Goal: Task Accomplishment & Management: Use online tool/utility

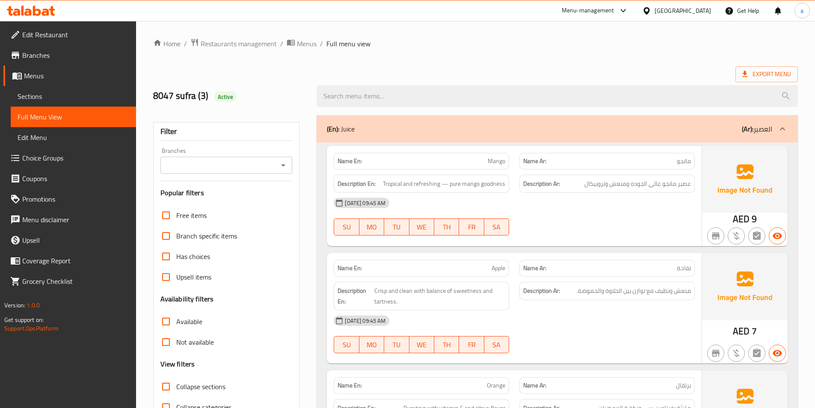
click at [43, 84] on link "Menus" at bounding box center [69, 75] width 133 height 21
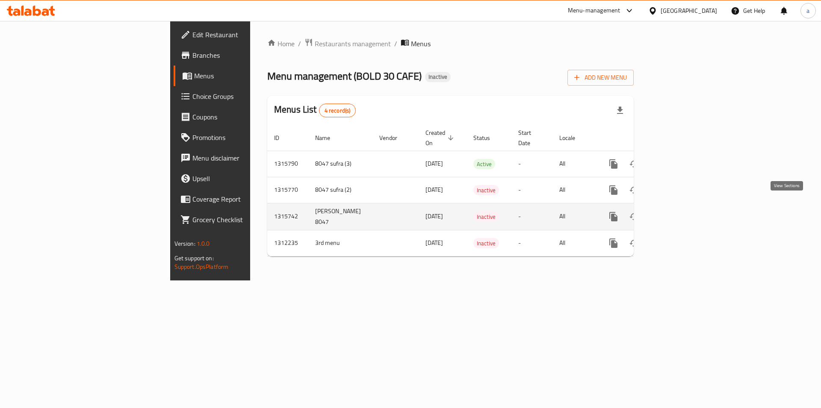
click at [679, 213] on icon "enhanced table" at bounding box center [675, 217] width 8 height 8
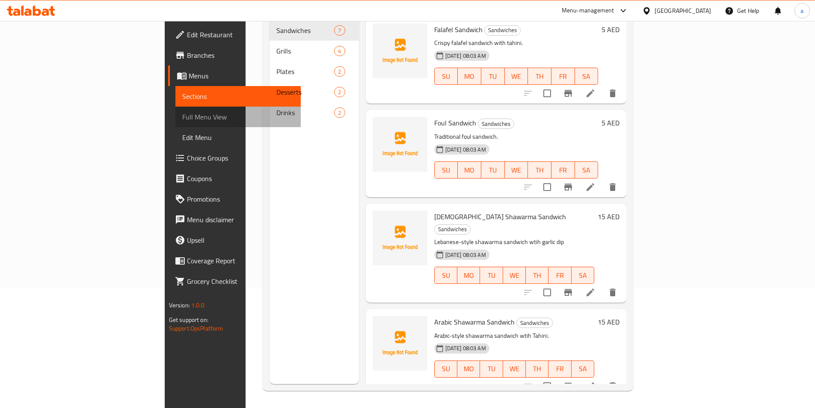
click at [182, 120] on span "Full Menu View" at bounding box center [238, 117] width 112 height 10
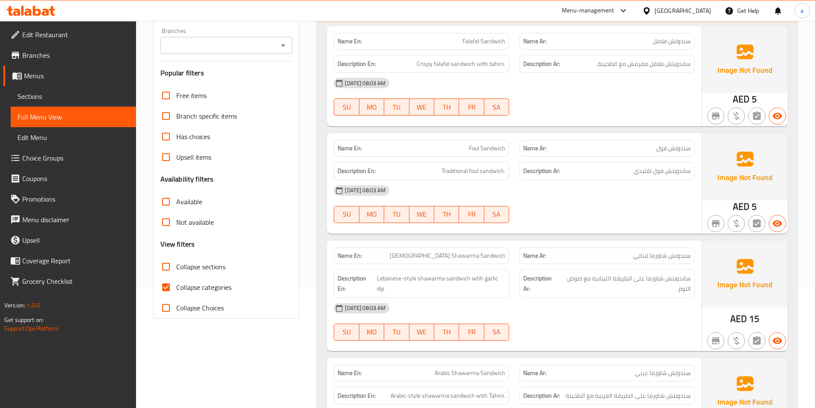
click at [161, 288] on input "Collapse categories" at bounding box center [166, 287] width 21 height 21
checkbox input "false"
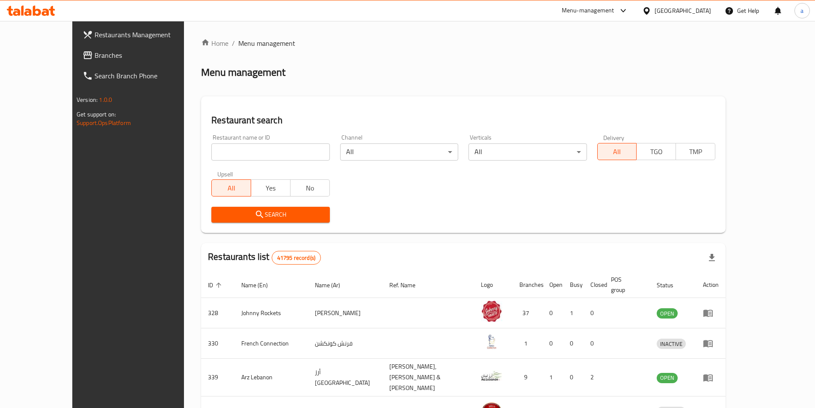
click at [95, 55] on span "Branches" at bounding box center [148, 55] width 107 height 10
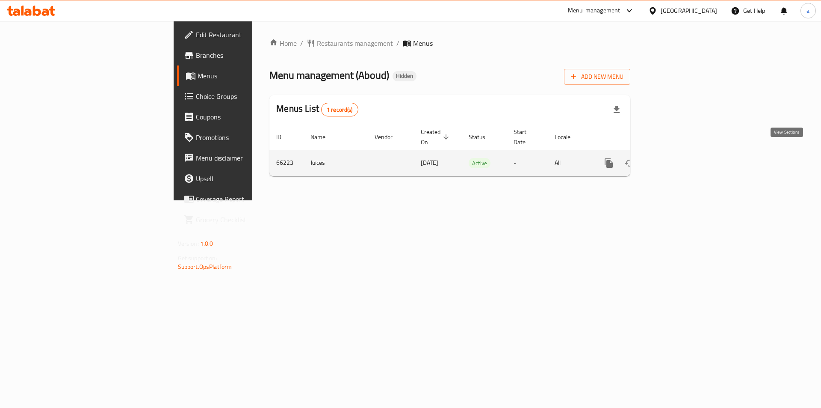
click at [681, 159] on link "enhanced table" at bounding box center [670, 163] width 21 height 21
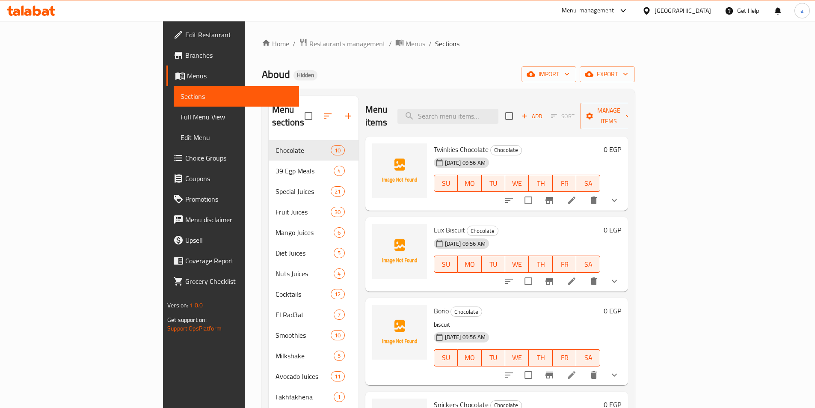
click at [180, 116] on span "Full Menu View" at bounding box center [236, 117] width 112 height 10
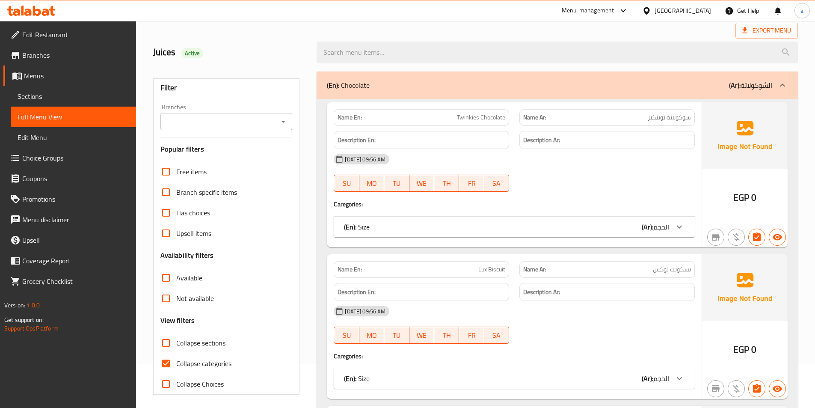
scroll to position [86, 0]
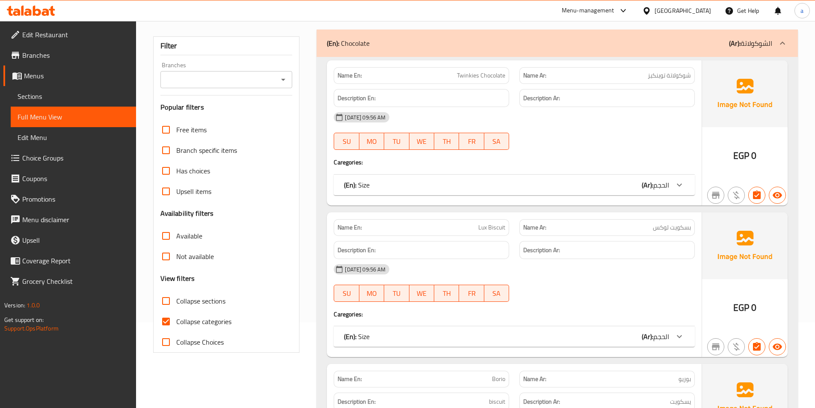
click at [169, 320] on input "Collapse categories" at bounding box center [166, 321] width 21 height 21
checkbox input "false"
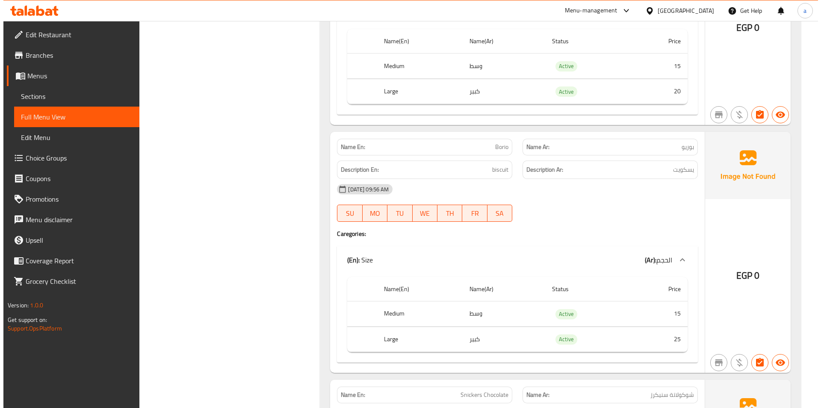
scroll to position [0, 0]
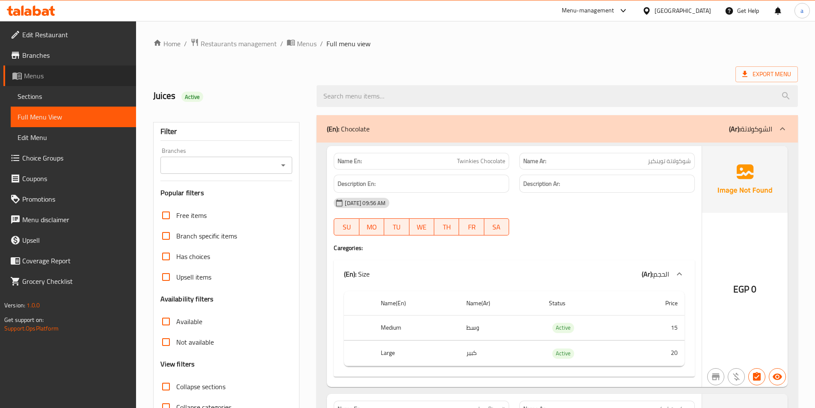
click at [35, 77] on span "Menus" at bounding box center [76, 76] width 105 height 10
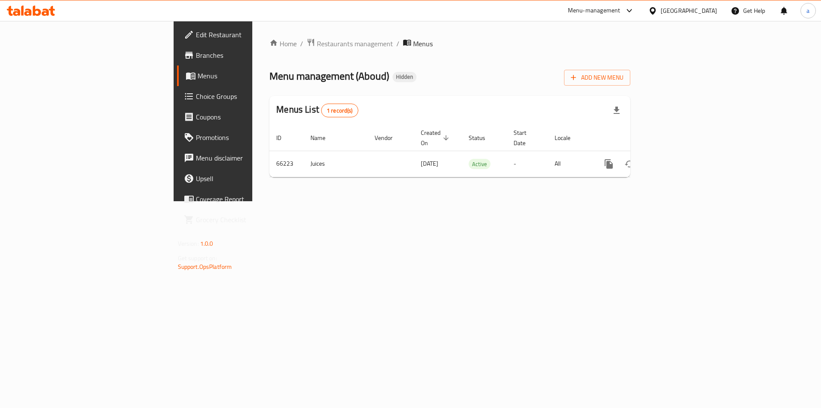
click at [196, 54] on span "Branches" at bounding box center [250, 55] width 108 height 10
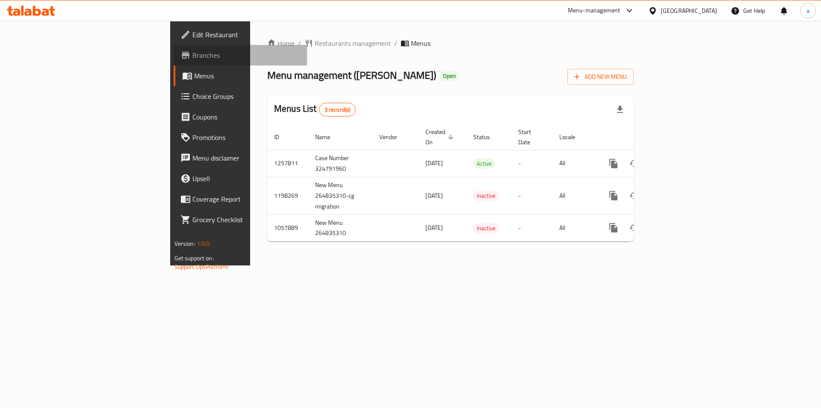
click at [174, 63] on link "Branches" at bounding box center [241, 55] width 134 height 21
click at [192, 60] on span "Branches" at bounding box center [246, 55] width 108 height 10
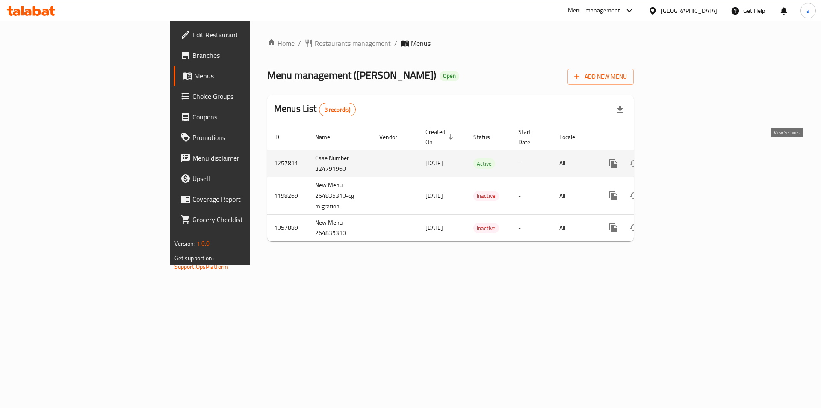
click at [680, 158] on icon "enhanced table" at bounding box center [675, 163] width 10 height 10
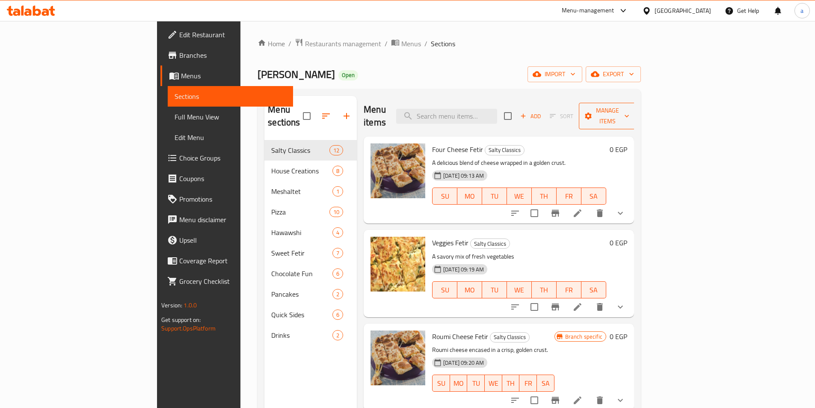
click at [629, 112] on span "Manage items" at bounding box center [607, 115] width 44 height 21
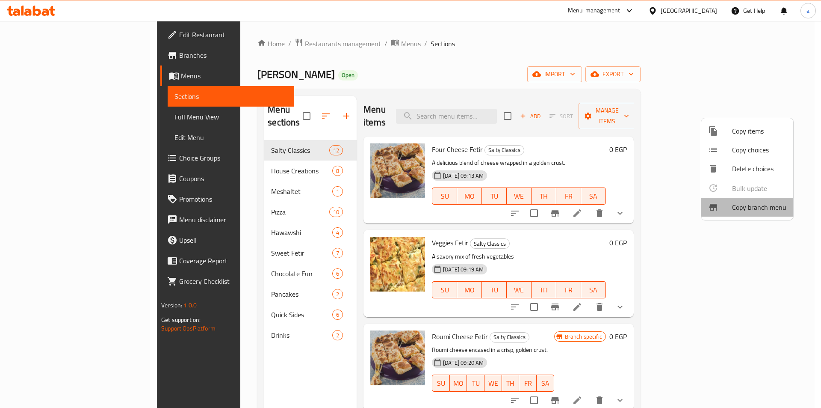
click at [750, 215] on li "Copy branch menu" at bounding box center [747, 207] width 92 height 19
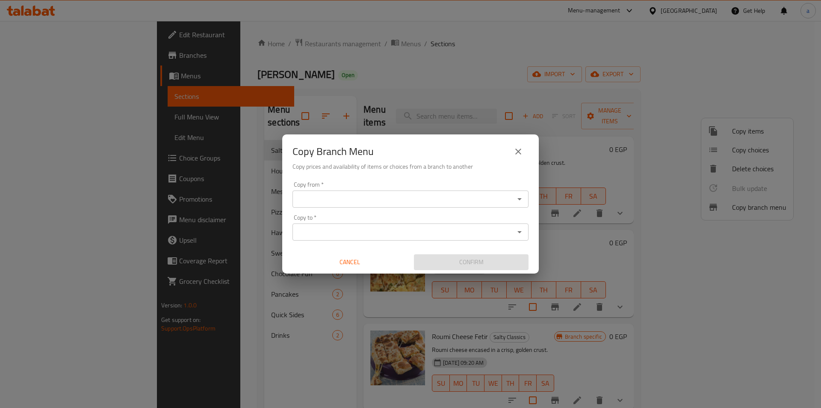
click at [517, 198] on icon "Open" at bounding box center [519, 199] width 10 height 10
click at [358, 197] on input "Copy from   *" at bounding box center [403, 199] width 217 height 12
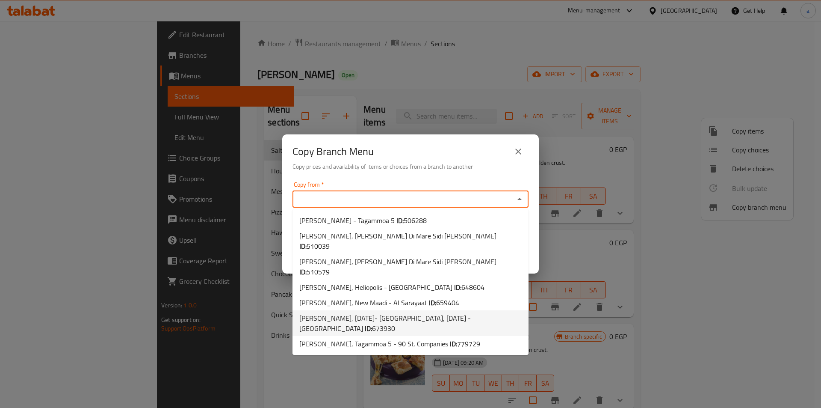
click at [336, 313] on span "[PERSON_NAME], [DATE]- [GEOGRAPHIC_DATA], [DATE] - [GEOGRAPHIC_DATA] ID: 673930" at bounding box center [410, 323] width 222 height 21
type input "[PERSON_NAME], [DATE]- [GEOGRAPHIC_DATA], [DATE] - [GEOGRAPHIC_DATA]"
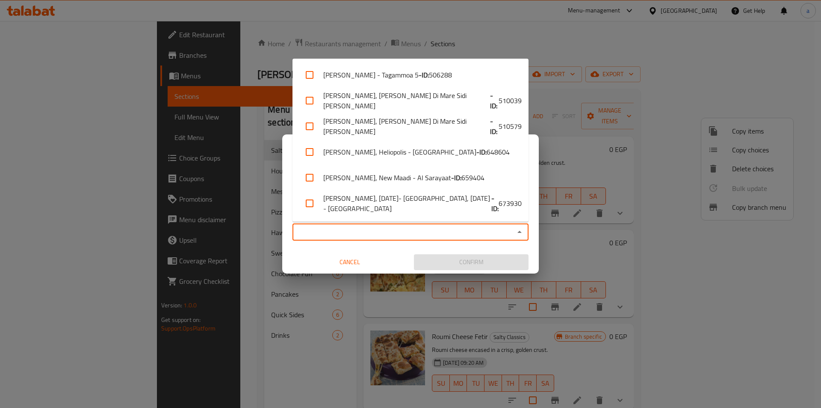
click at [370, 231] on input "Copy to   *" at bounding box center [403, 232] width 217 height 12
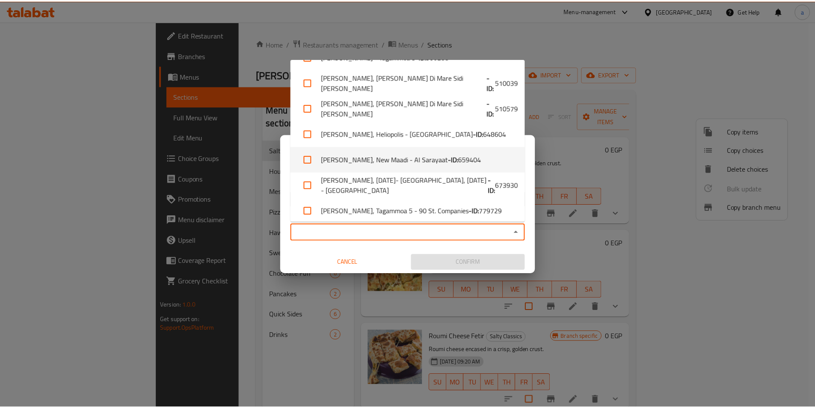
scroll to position [24, 0]
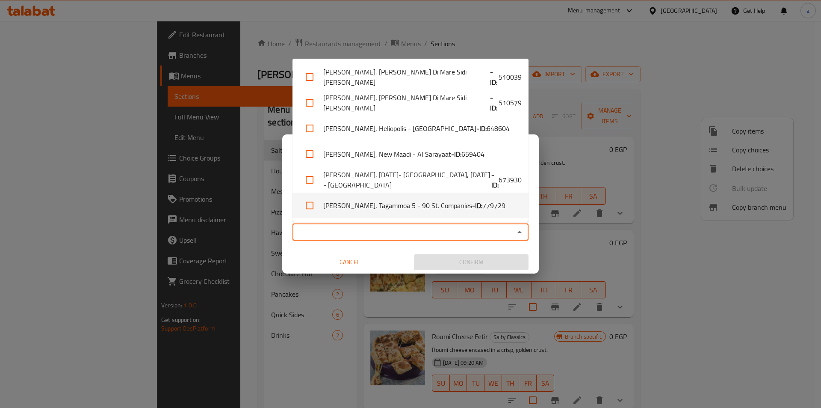
click at [480, 207] on li "[PERSON_NAME], Tagammoa 5 - 90 St. Companies - ID: 779729" at bounding box center [411, 205] width 236 height 26
checkbox input "true"
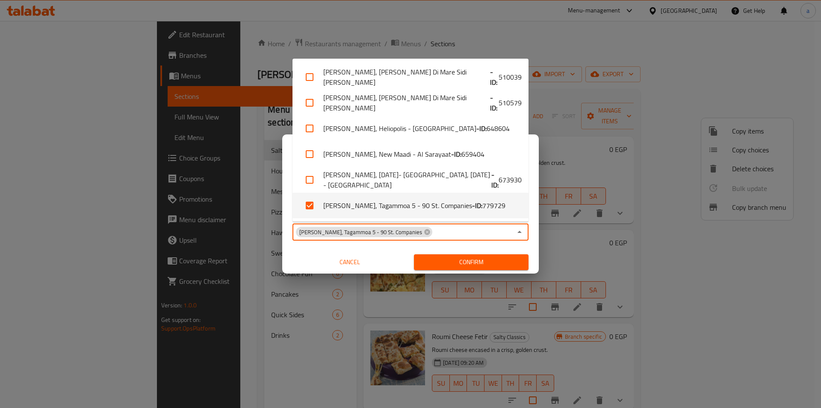
click at [458, 263] on span "Confirm" at bounding box center [471, 262] width 101 height 11
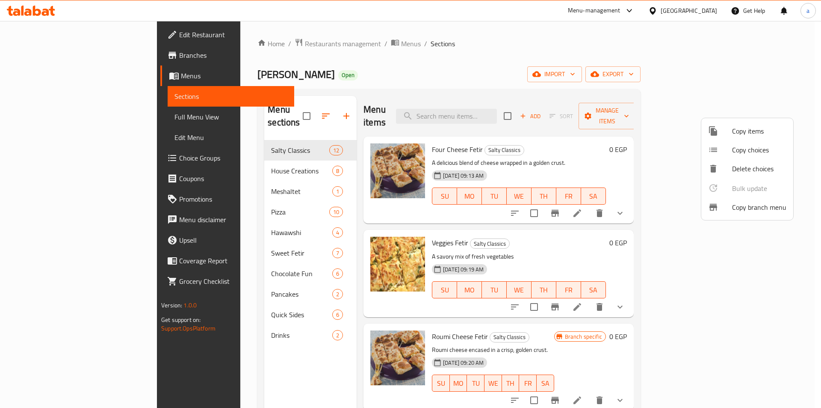
click at [56, 59] on div at bounding box center [410, 204] width 821 height 408
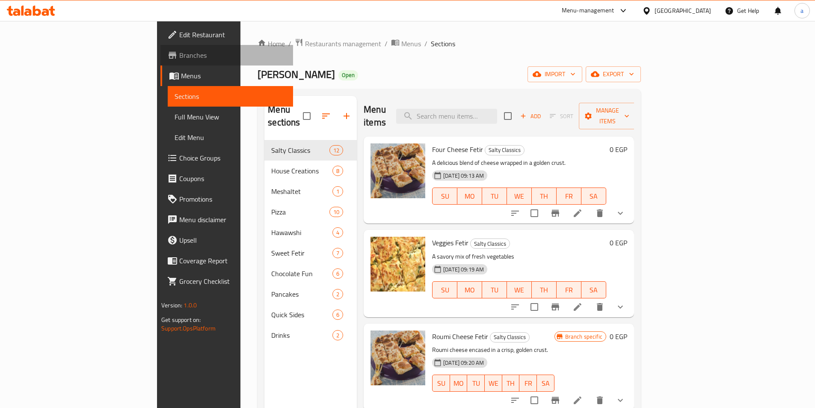
click at [179, 59] on span "Branches" at bounding box center [232, 55] width 107 height 10
